Goal: Navigation & Orientation: Find specific page/section

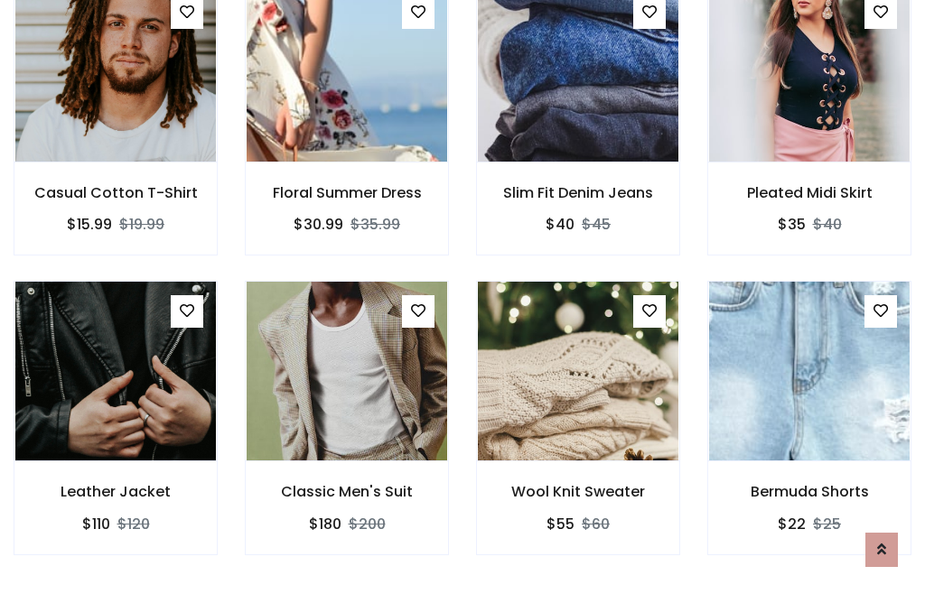
click at [462, 296] on div "Wool Knit Sweater $55 $60" at bounding box center [577, 430] width 231 height 299
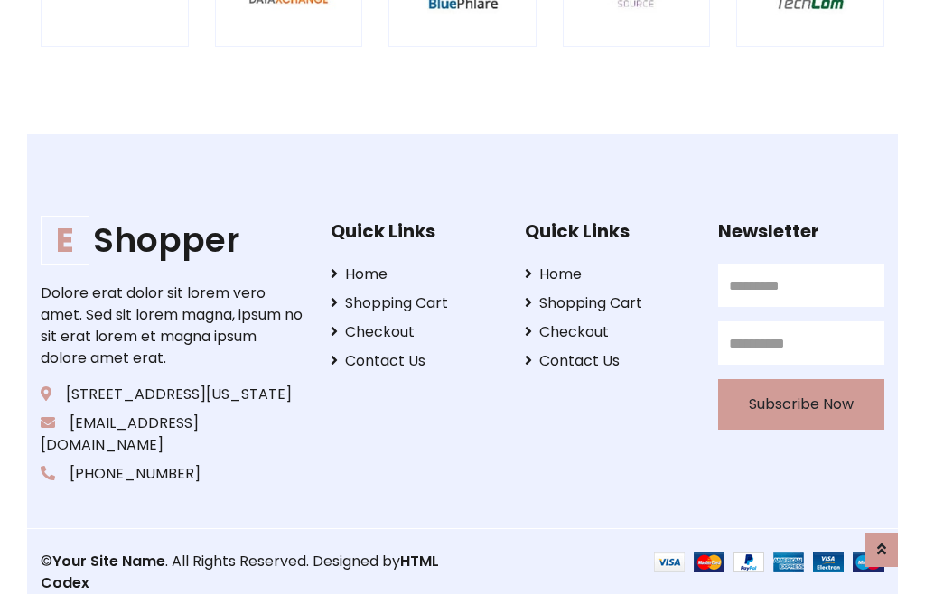
scroll to position [3438, 0]
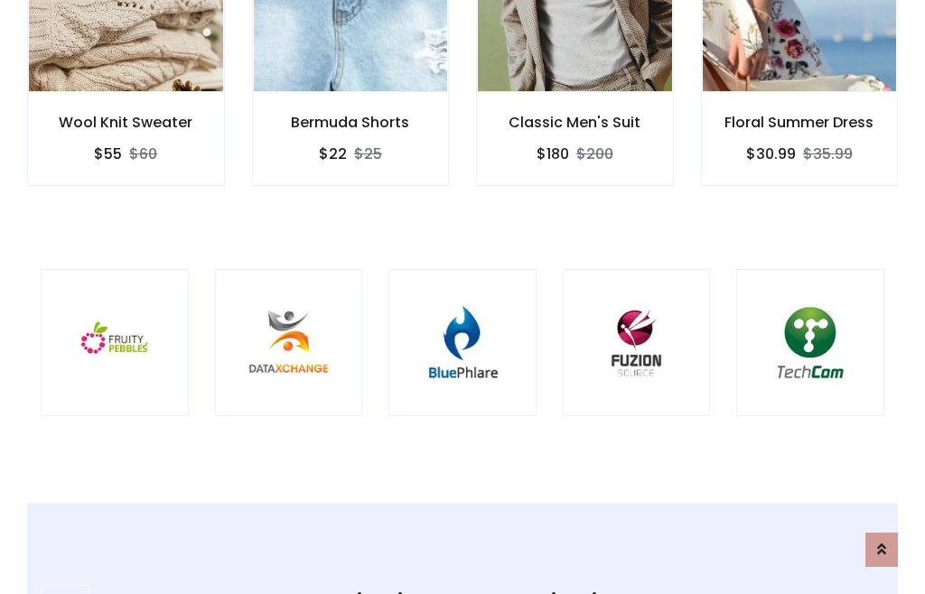
click at [462, 297] on img at bounding box center [462, 343] width 103 height 103
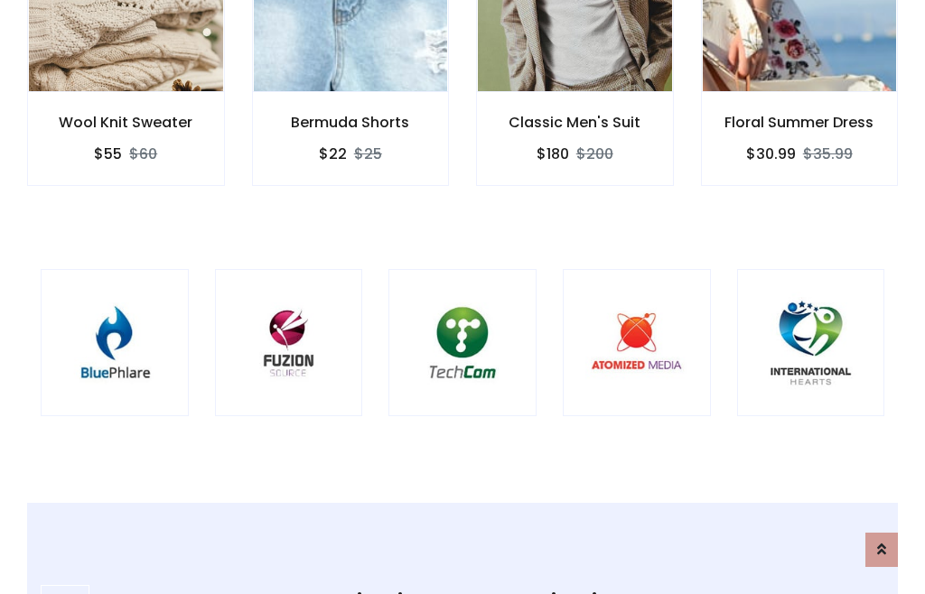
click at [462, 297] on img at bounding box center [462, 343] width 103 height 103
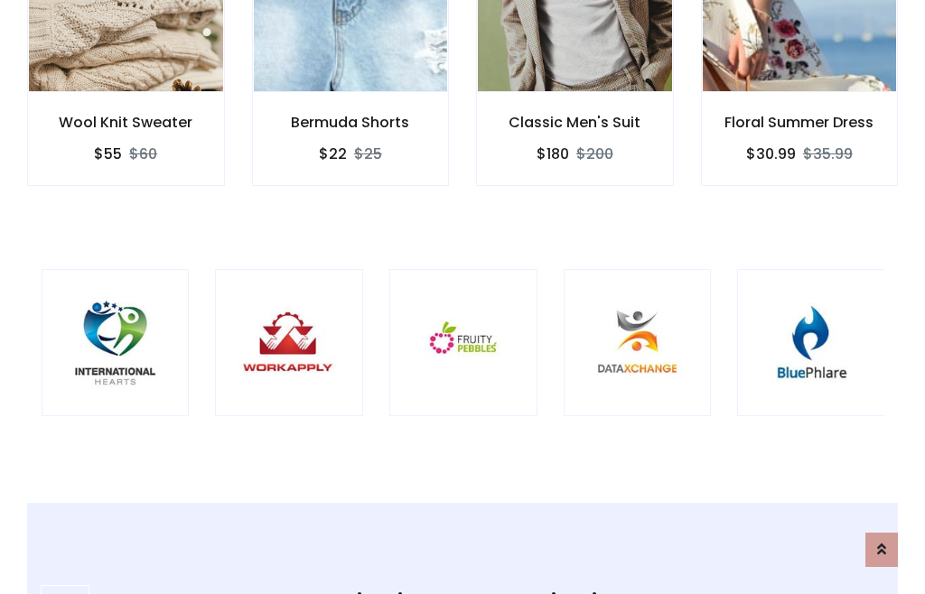
click at [462, 297] on img at bounding box center [463, 343] width 103 height 103
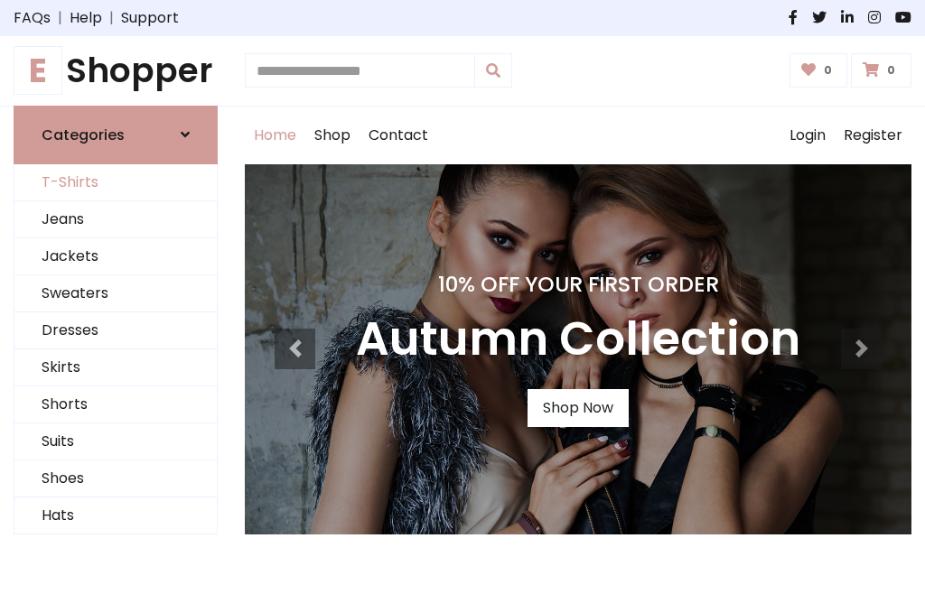
click at [116, 182] on link "T-Shirts" at bounding box center [115, 182] width 202 height 37
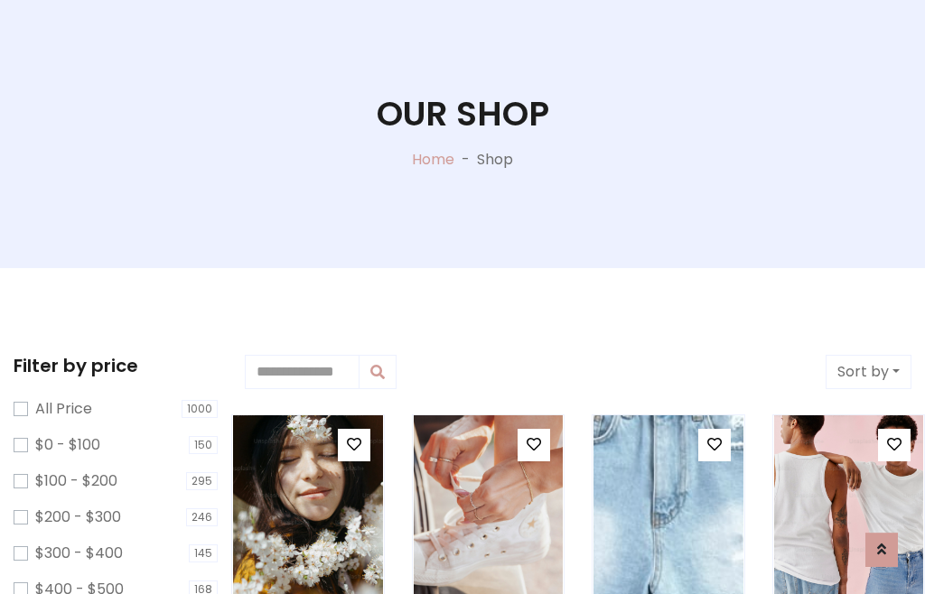
scroll to position [92, 0]
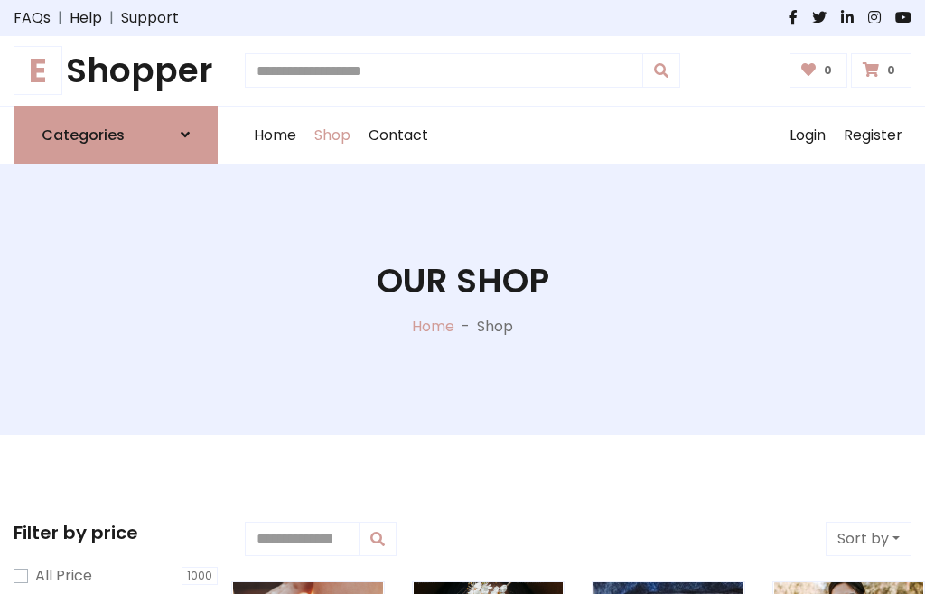
click at [116, 70] on h1 "E Shopper" at bounding box center [116, 71] width 204 height 41
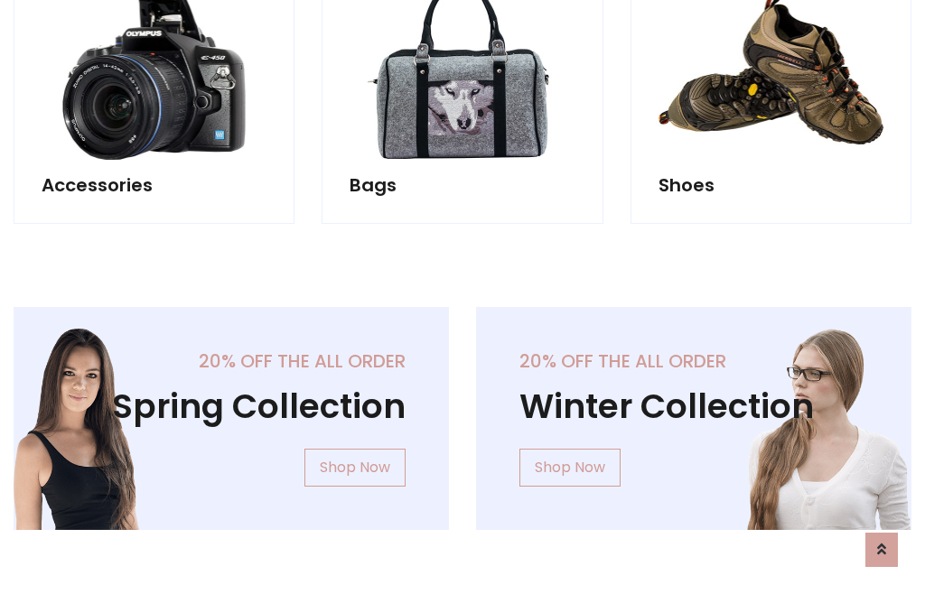
scroll to position [1755, 0]
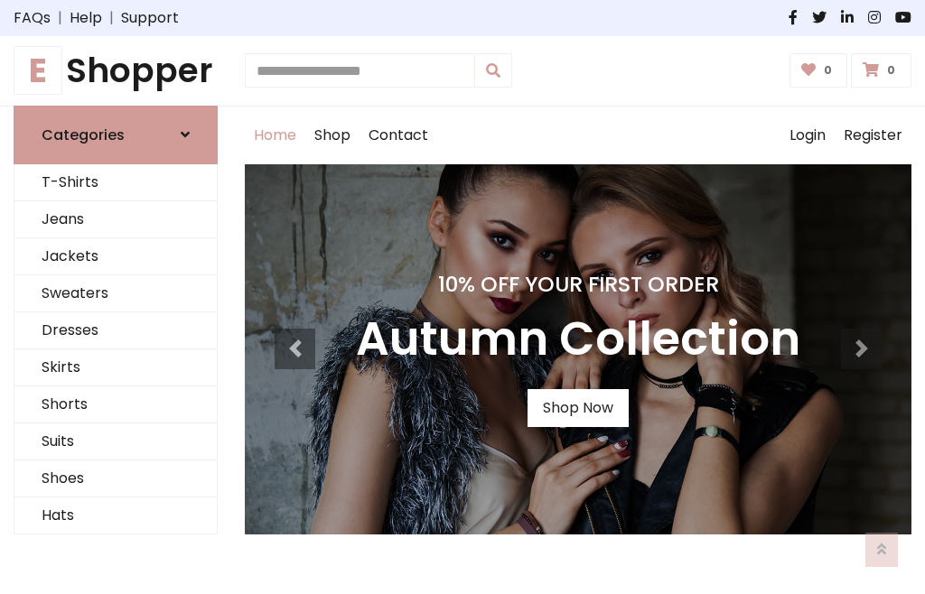
scroll to position [592, 0]
